Goal: Information Seeking & Learning: Find specific fact

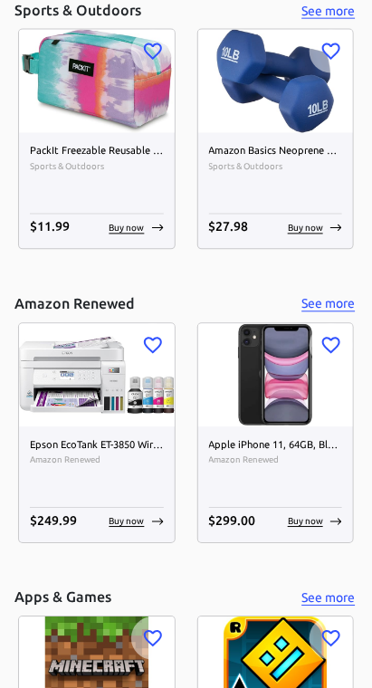
scroll to position [6377, 0]
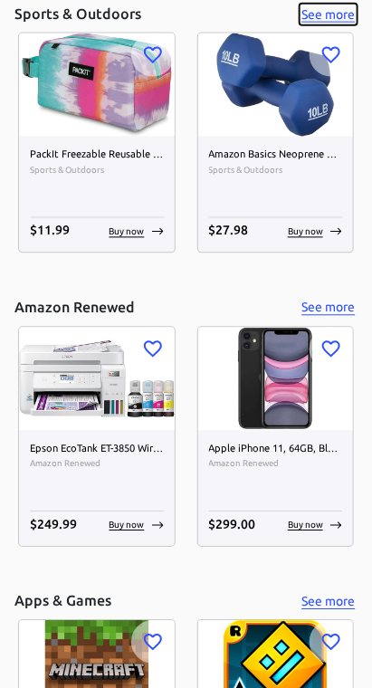
click at [326, 26] on button "See more" at bounding box center [329, 15] width 58 height 23
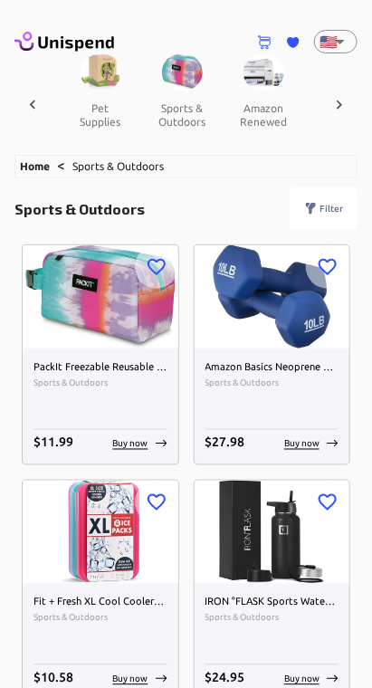
click at [39, 172] on link "Home" at bounding box center [35, 166] width 30 height 12
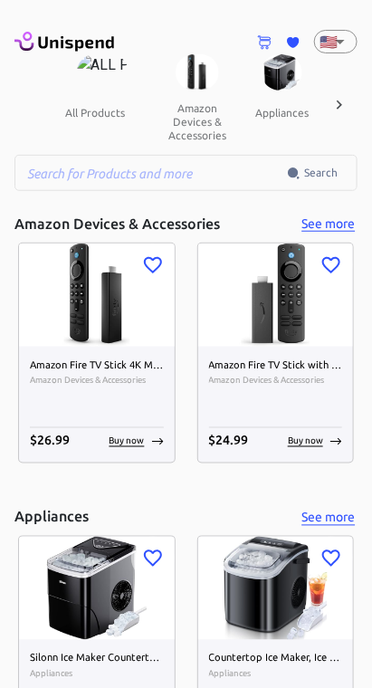
click at [67, 191] on input "text" at bounding box center [150, 173] width 272 height 36
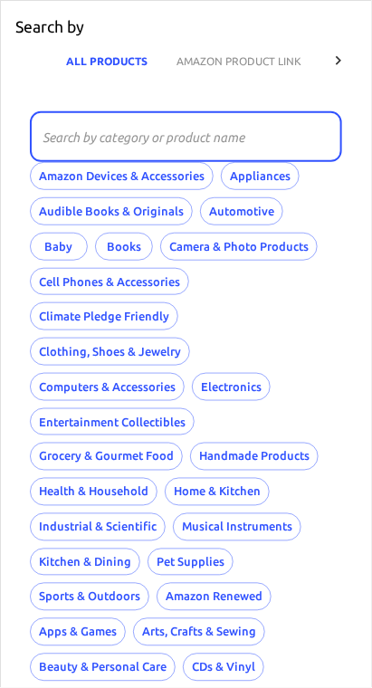
click at [258, 62] on button "AMAZON PRODUCT LINK" at bounding box center [239, 60] width 154 height 43
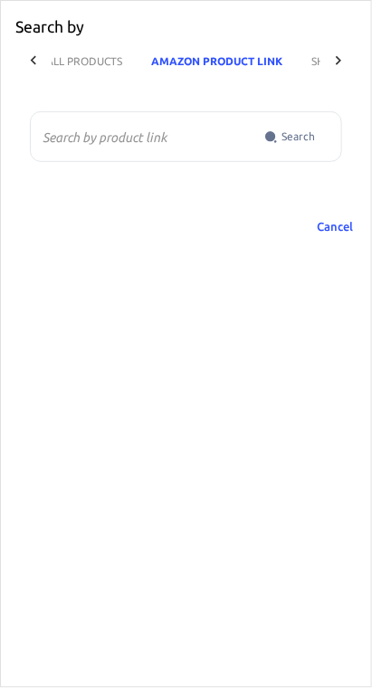
scroll to position [0, 27]
click at [336, 62] on icon at bounding box center [338, 61] width 18 height 18
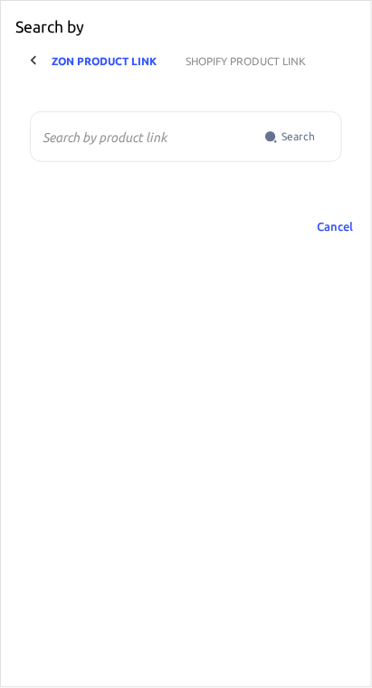
click at [30, 60] on icon at bounding box center [33, 61] width 18 height 18
click at [23, 64] on div at bounding box center [33, 60] width 36 height 43
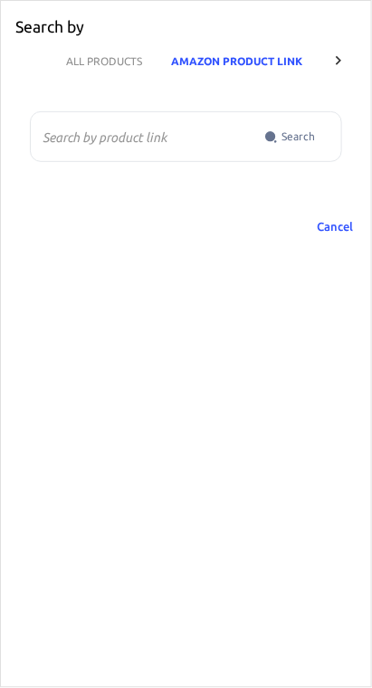
click at [91, 66] on button "ALL PRODUCTS" at bounding box center [104, 60] width 105 height 43
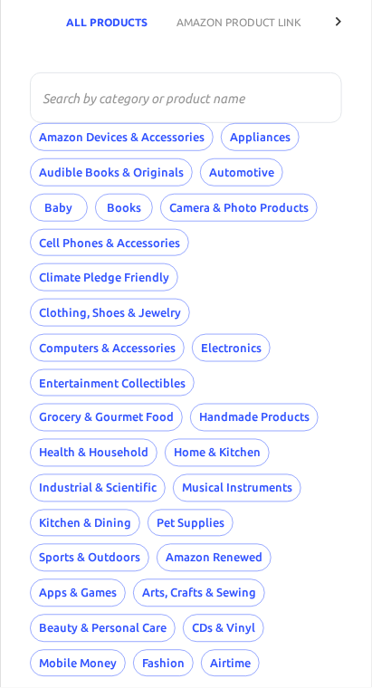
scroll to position [35, 0]
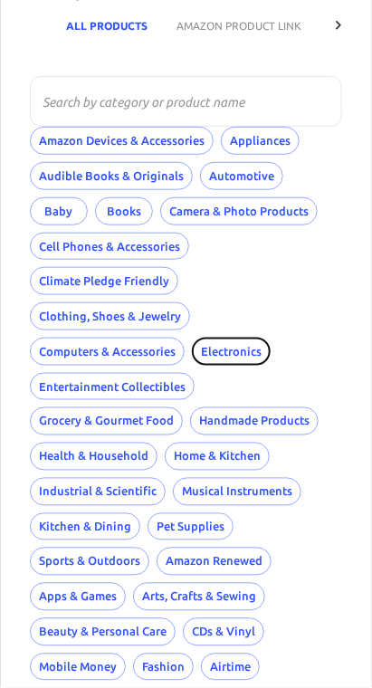
click at [264, 364] on button "Electronics" at bounding box center [231, 352] width 79 height 28
click at [253, 366] on button "Electronics" at bounding box center [231, 352] width 79 height 28
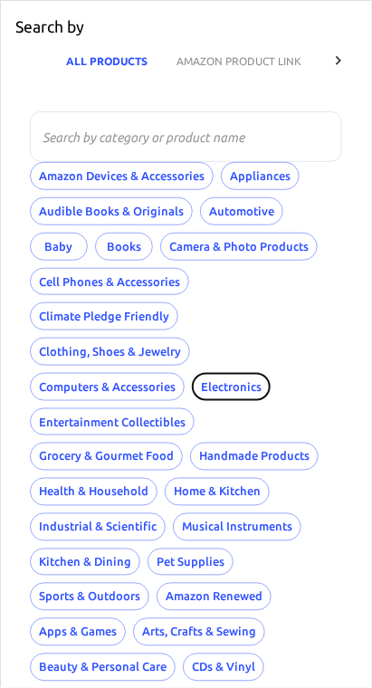
click at [257, 401] on button "Electronics" at bounding box center [231, 387] width 79 height 28
click at [77, 137] on input "text" at bounding box center [180, 136] width 300 height 51
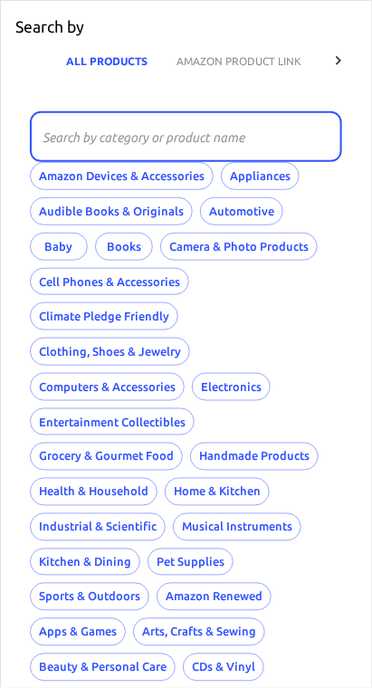
click at [41, 64] on div "ALL PRODUCTS AMAZON PRODUCT LINK SHOPIFY PRODUCT LINK" at bounding box center [185, 60] width 341 height 43
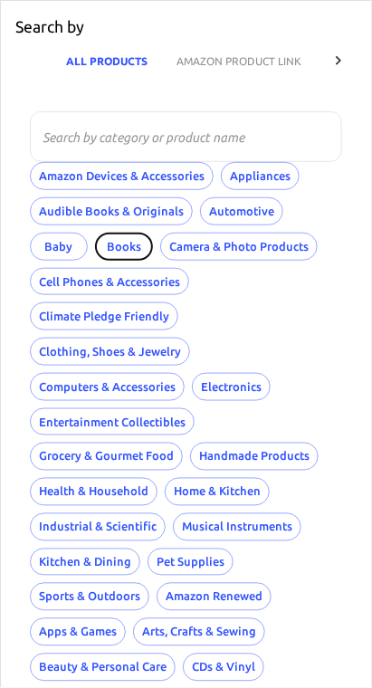
click at [124, 256] on button "Books" at bounding box center [124, 247] width 58 height 28
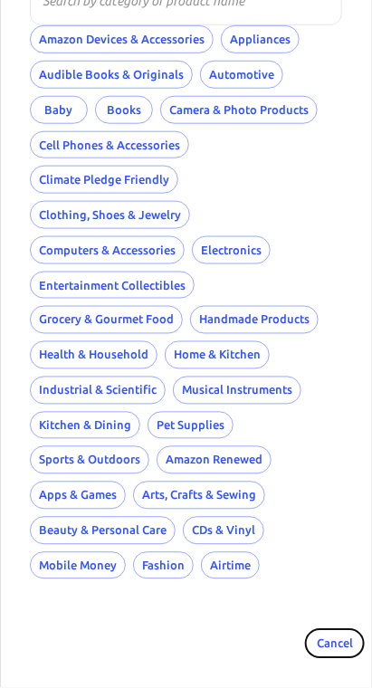
click at [329, 641] on button "Cancel" at bounding box center [335, 644] width 58 height 28
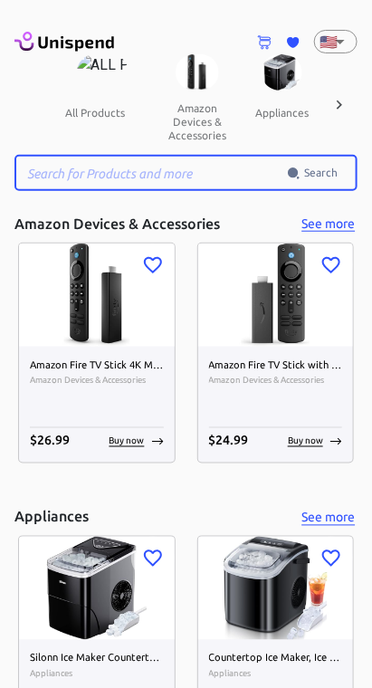
click at [51, 191] on input "text" at bounding box center [150, 173] width 272 height 36
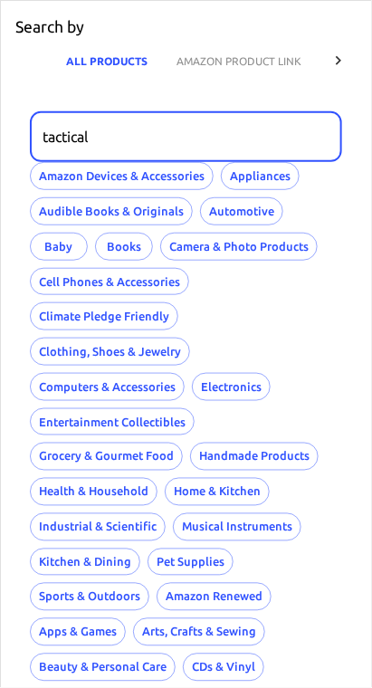
type input "tactical"
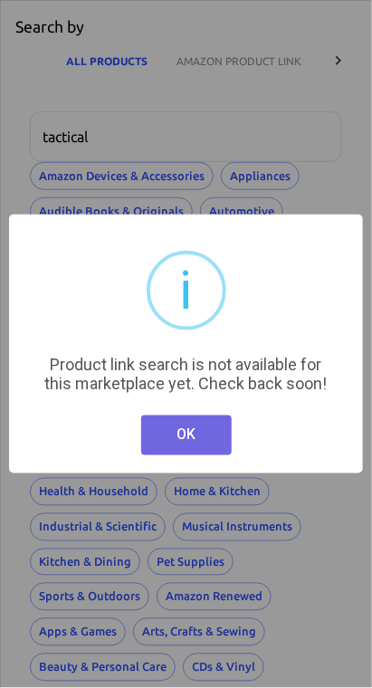
click at [189, 455] on button "OK" at bounding box center [186, 435] width 91 height 40
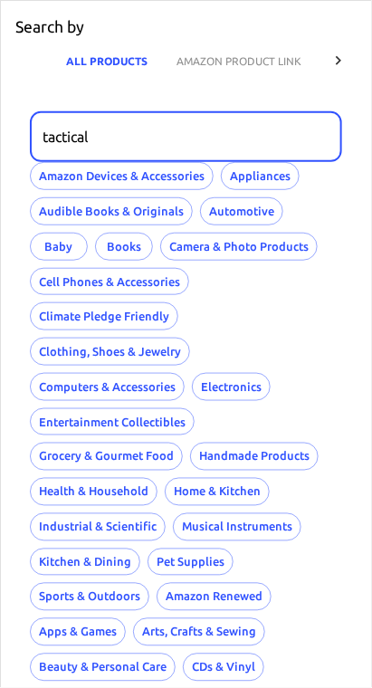
click at [243, 58] on button "AMAZON PRODUCT LINK" at bounding box center [239, 60] width 154 height 43
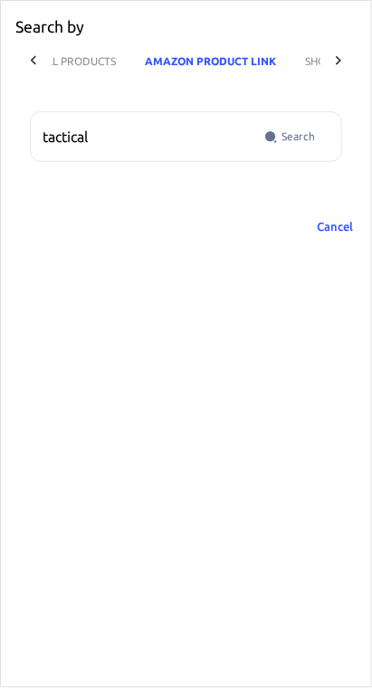
scroll to position [0, 27]
click at [300, 140] on span "Search" at bounding box center [297, 137] width 33 height 18
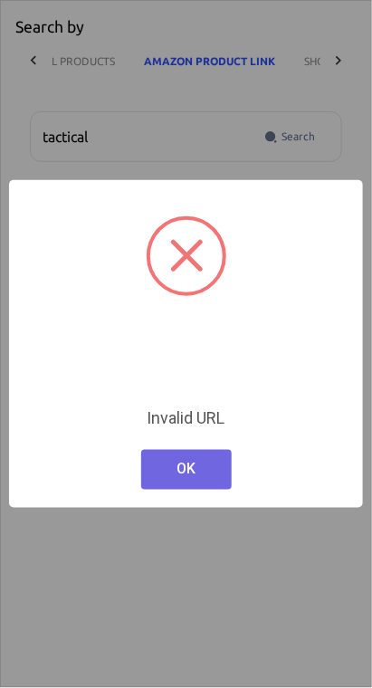
click at [187, 486] on button "OK" at bounding box center [186, 470] width 91 height 40
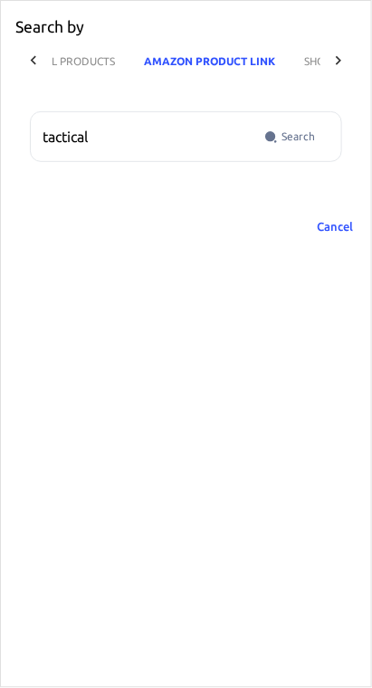
click at [38, 53] on div at bounding box center [33, 60] width 36 height 43
